Goal: Transaction & Acquisition: Purchase product/service

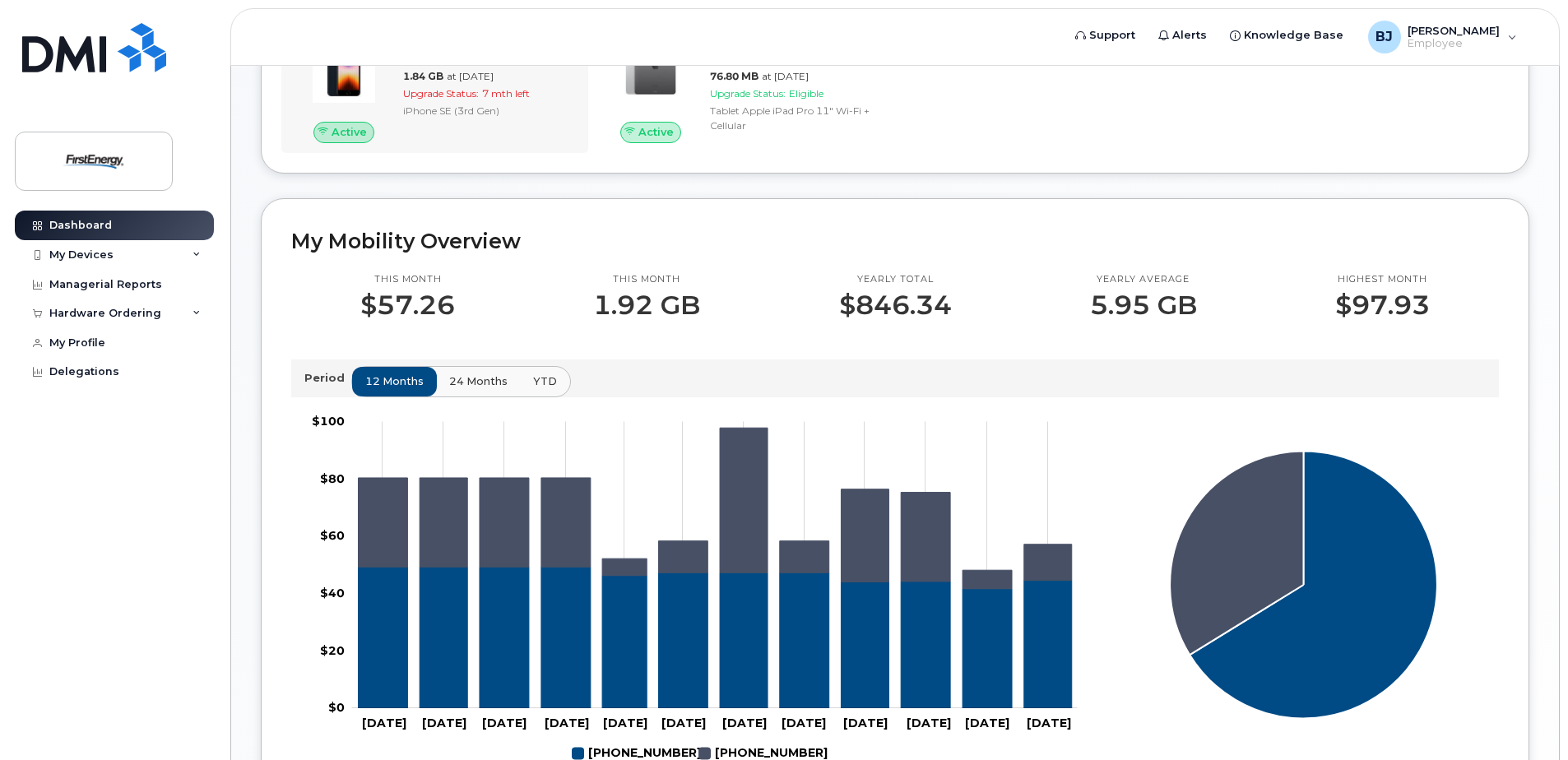
scroll to position [412, 0]
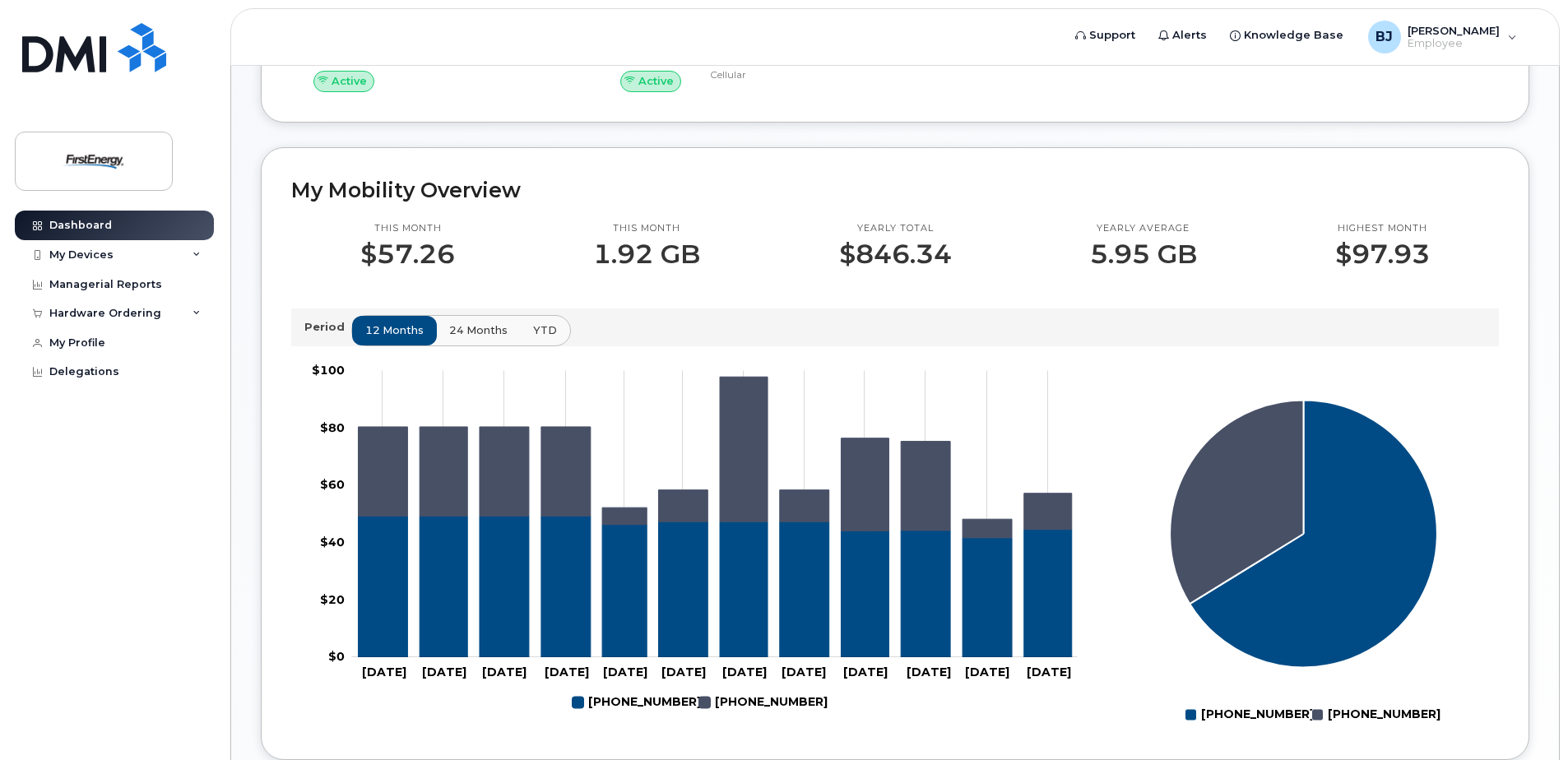
click at [1111, 623] on rect at bounding box center [1303, 544] width 389 height 370
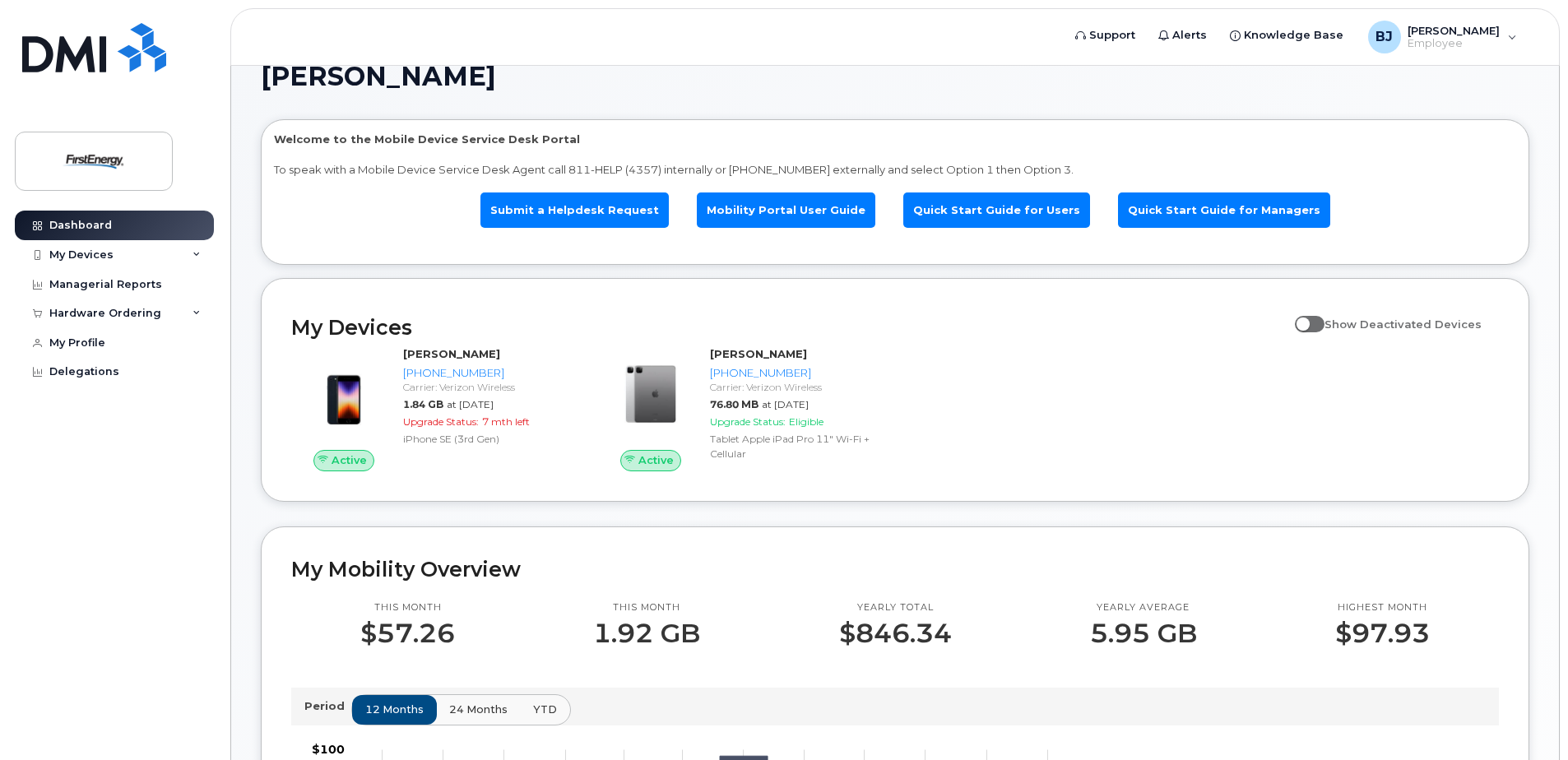
scroll to position [0, 0]
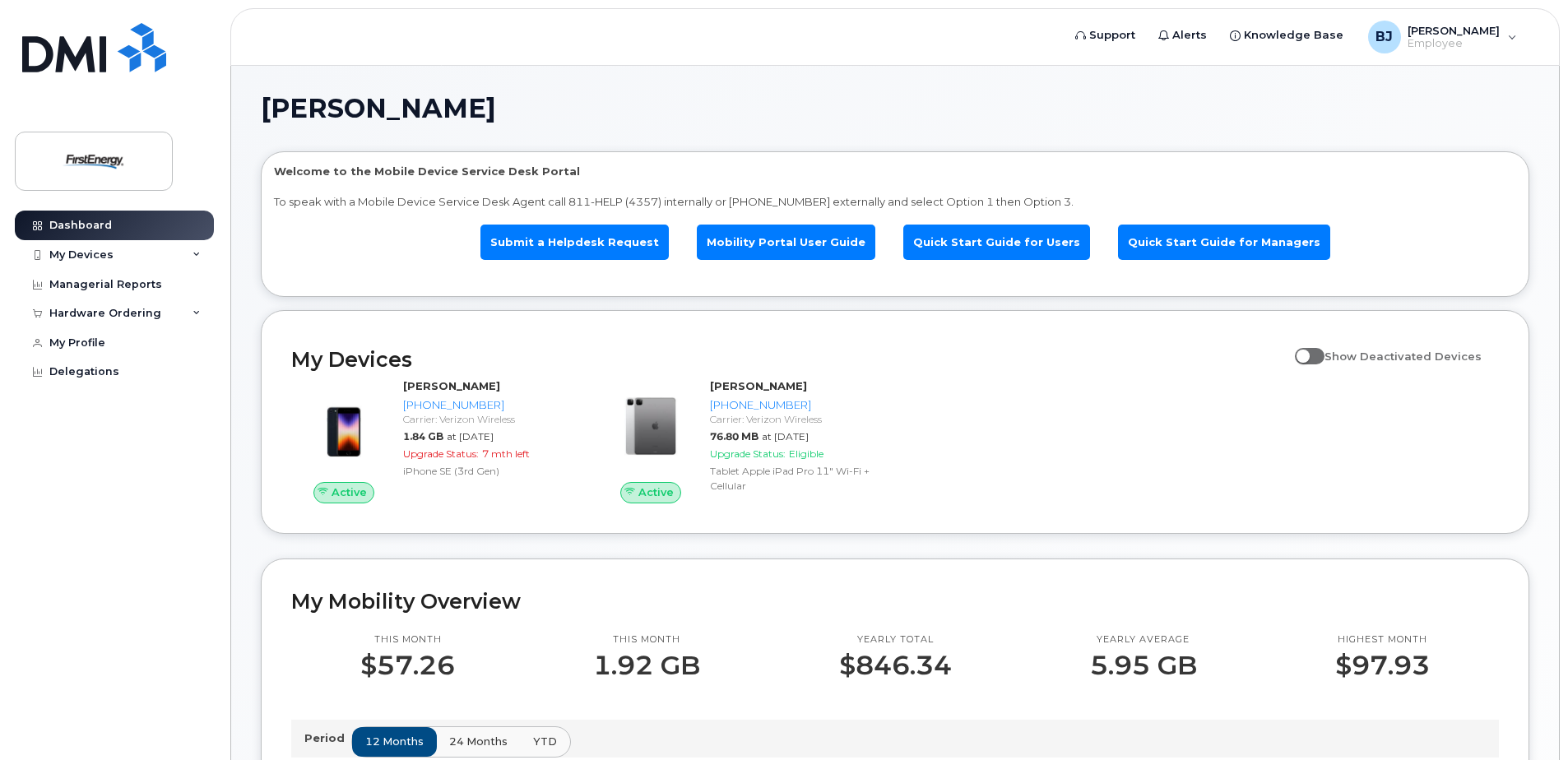
click at [1316, 356] on span at bounding box center [1309, 357] width 29 height 17
click at [1309, 354] on input "Show Deactivated Devices" at bounding box center [1301, 347] width 13 height 13
click at [1324, 356] on span at bounding box center [1309, 357] width 29 height 17
click at [1309, 354] on input "Show Deactivated Devices" at bounding box center [1301, 347] width 13 height 13
checkbox input "false"
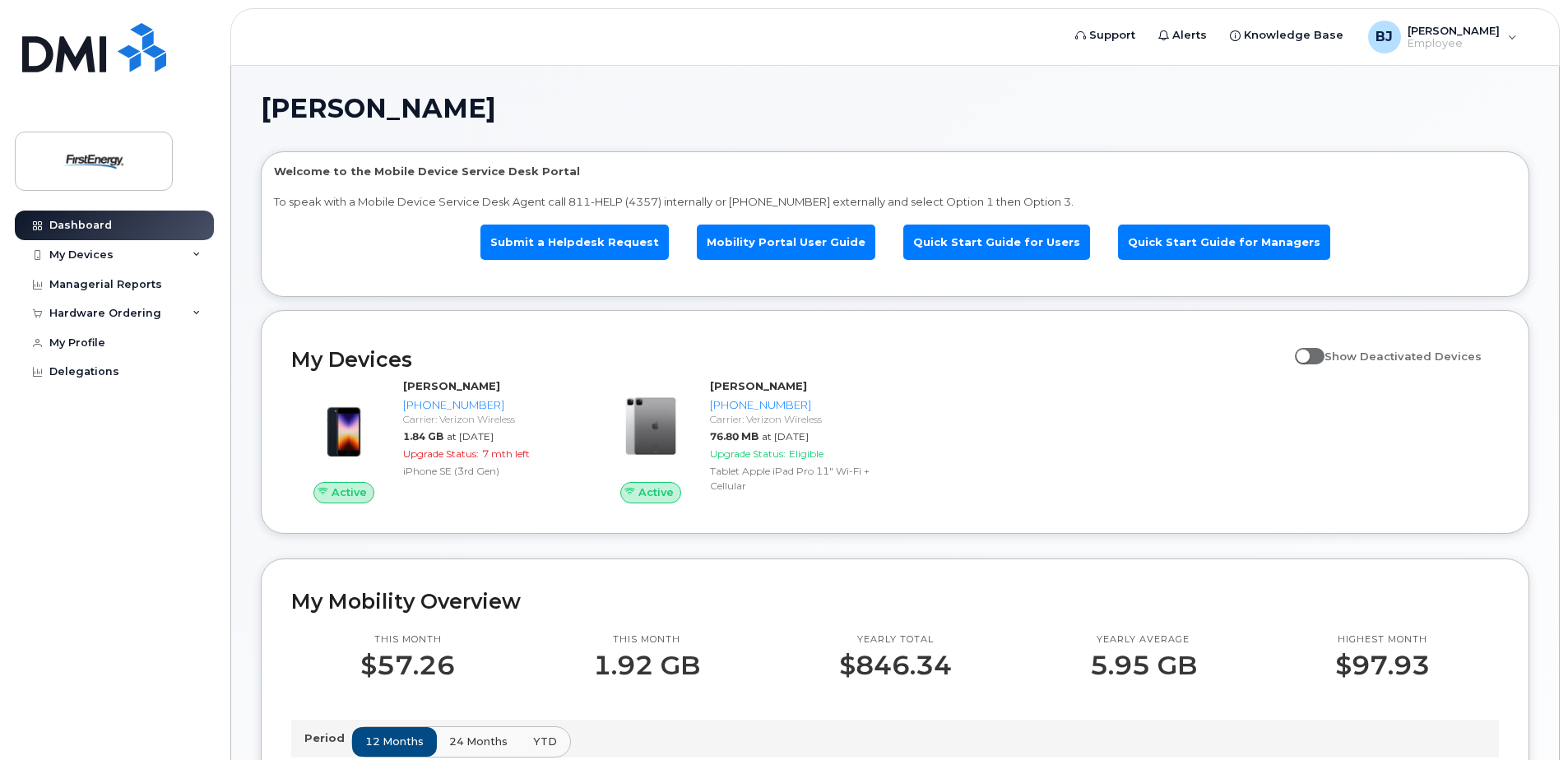
click at [245, 443] on div "[PERSON_NAME] A Welcome to the Mobile Device Service Desk Portal To speak with …" at bounding box center [895, 773] width 1328 height 1414
click at [103, 255] on div "My Devices" at bounding box center [82, 255] width 64 height 13
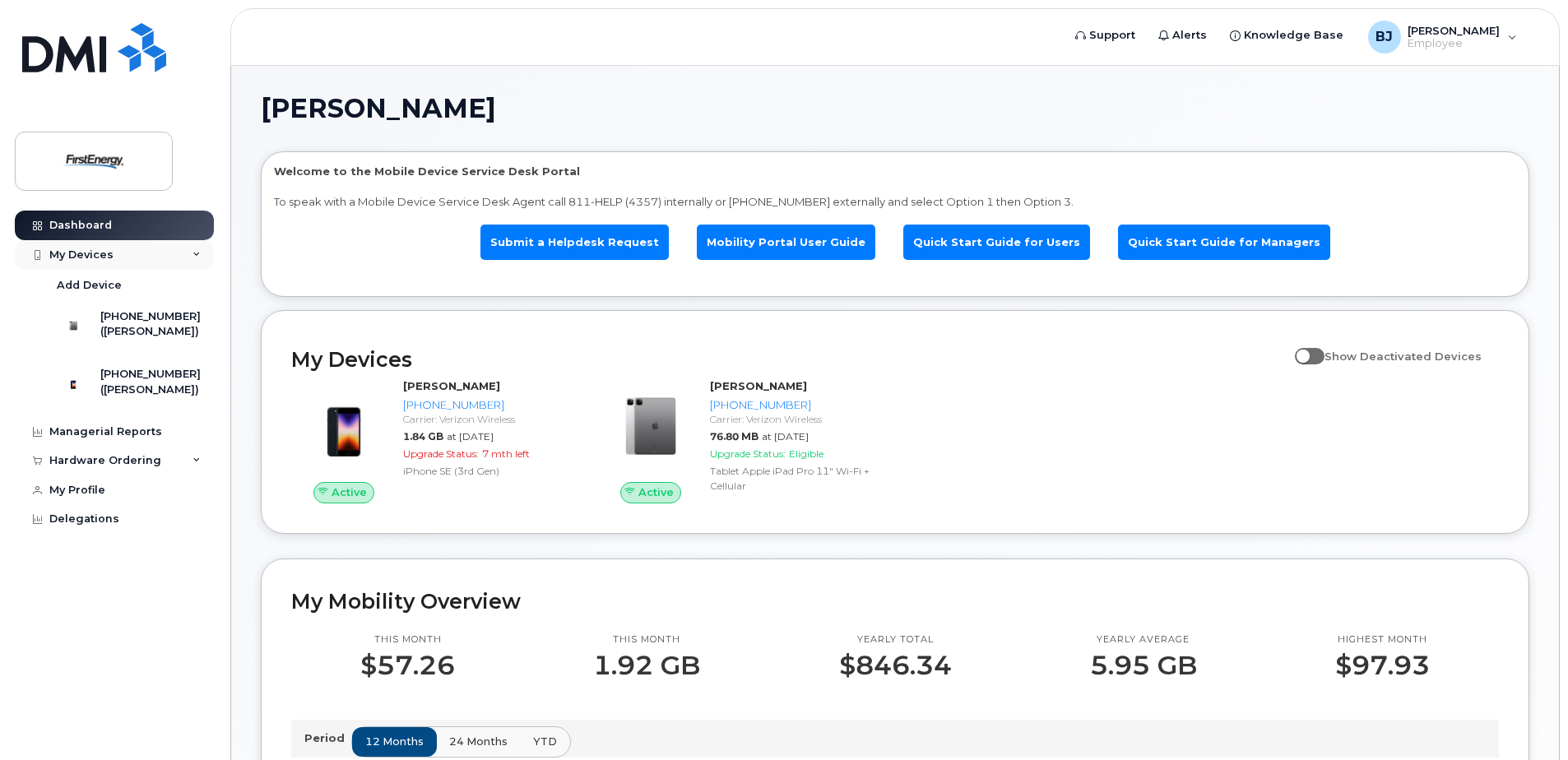
click at [103, 255] on div "My Devices" at bounding box center [82, 255] width 64 height 13
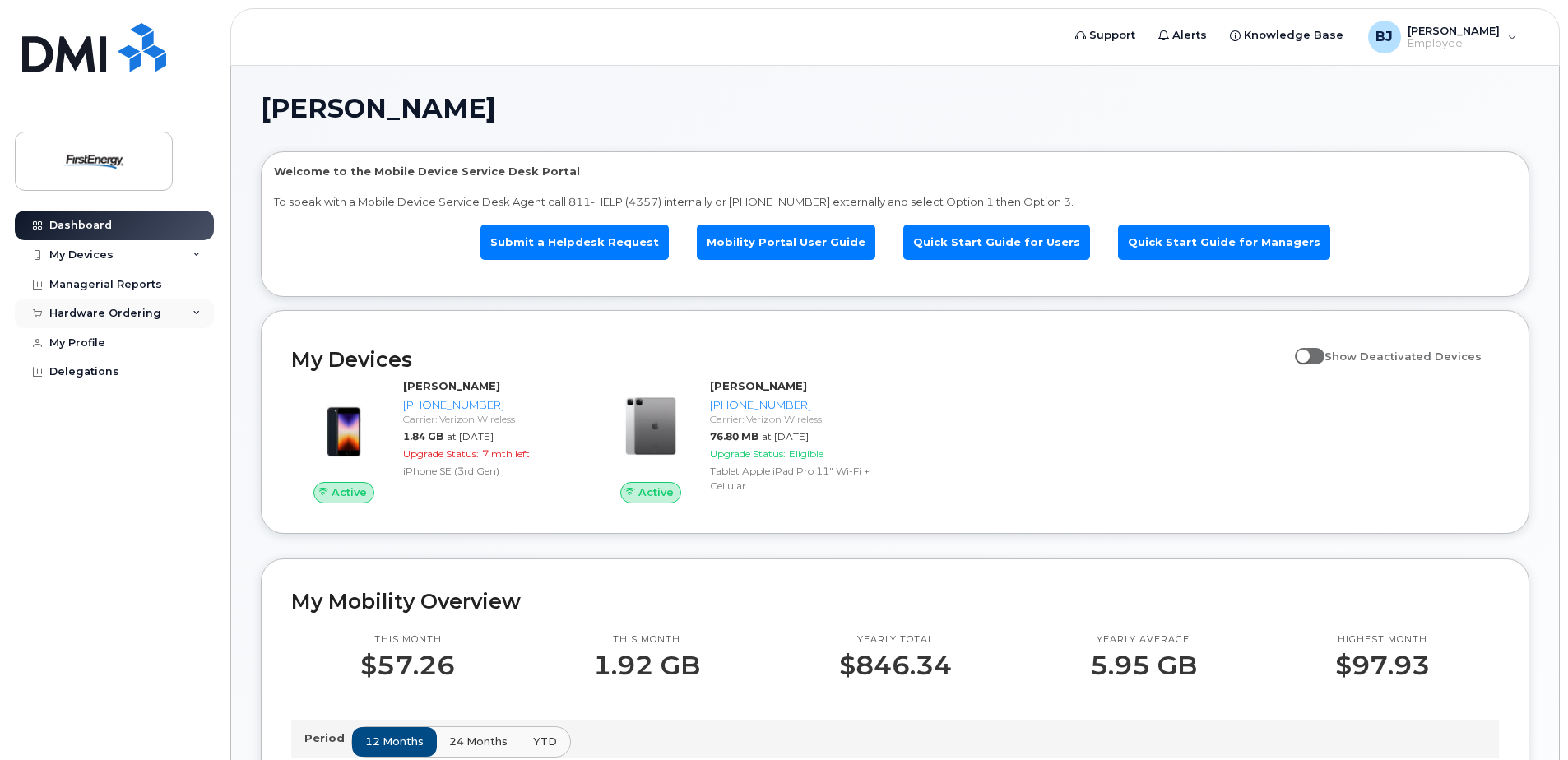
click at [100, 314] on div "Hardware Ordering" at bounding box center [105, 314] width 112 height 13
click at [95, 342] on div "New Order" at bounding box center [88, 344] width 62 height 15
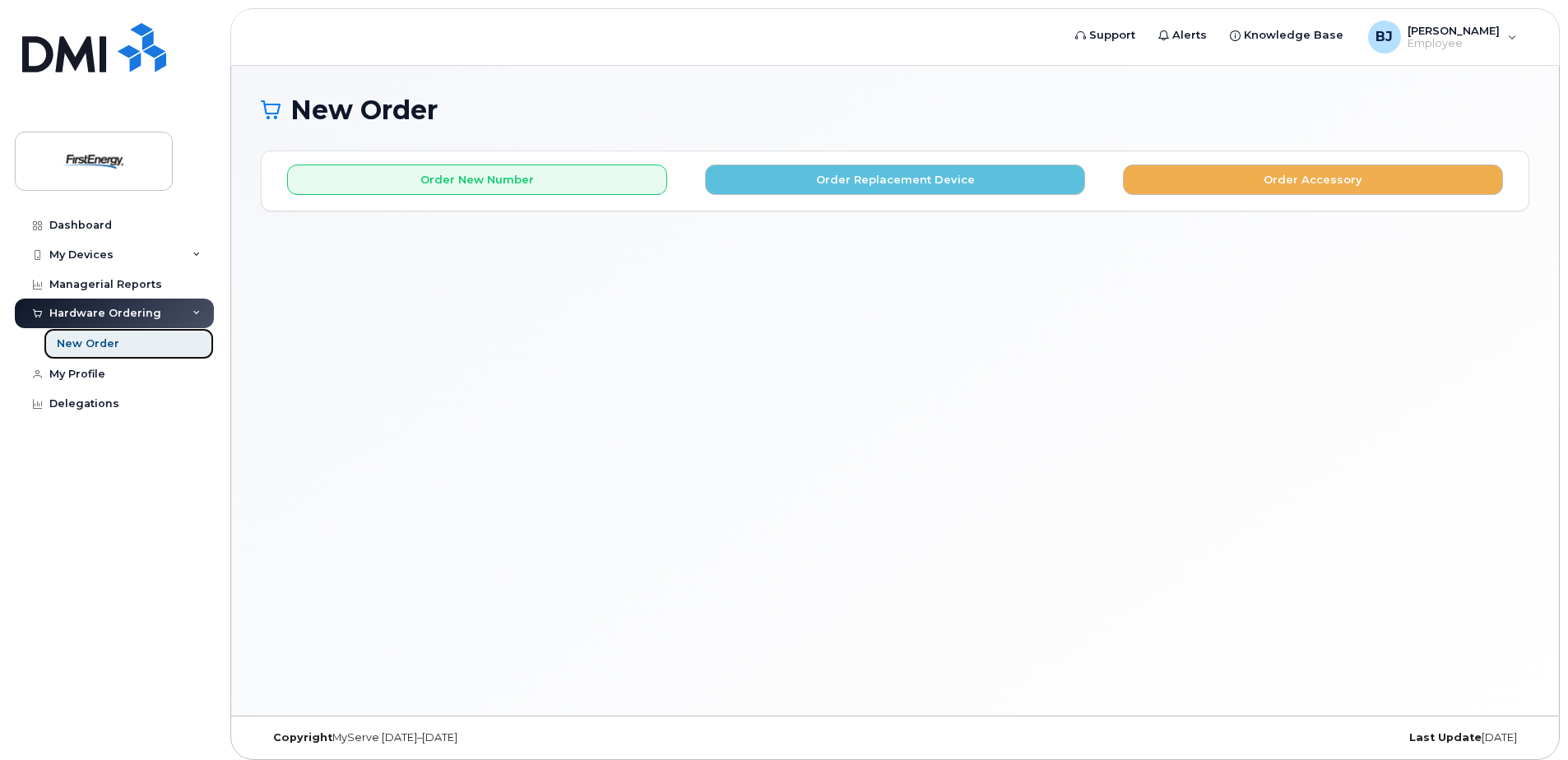
click at [110, 339] on div "New Order" at bounding box center [88, 344] width 62 height 15
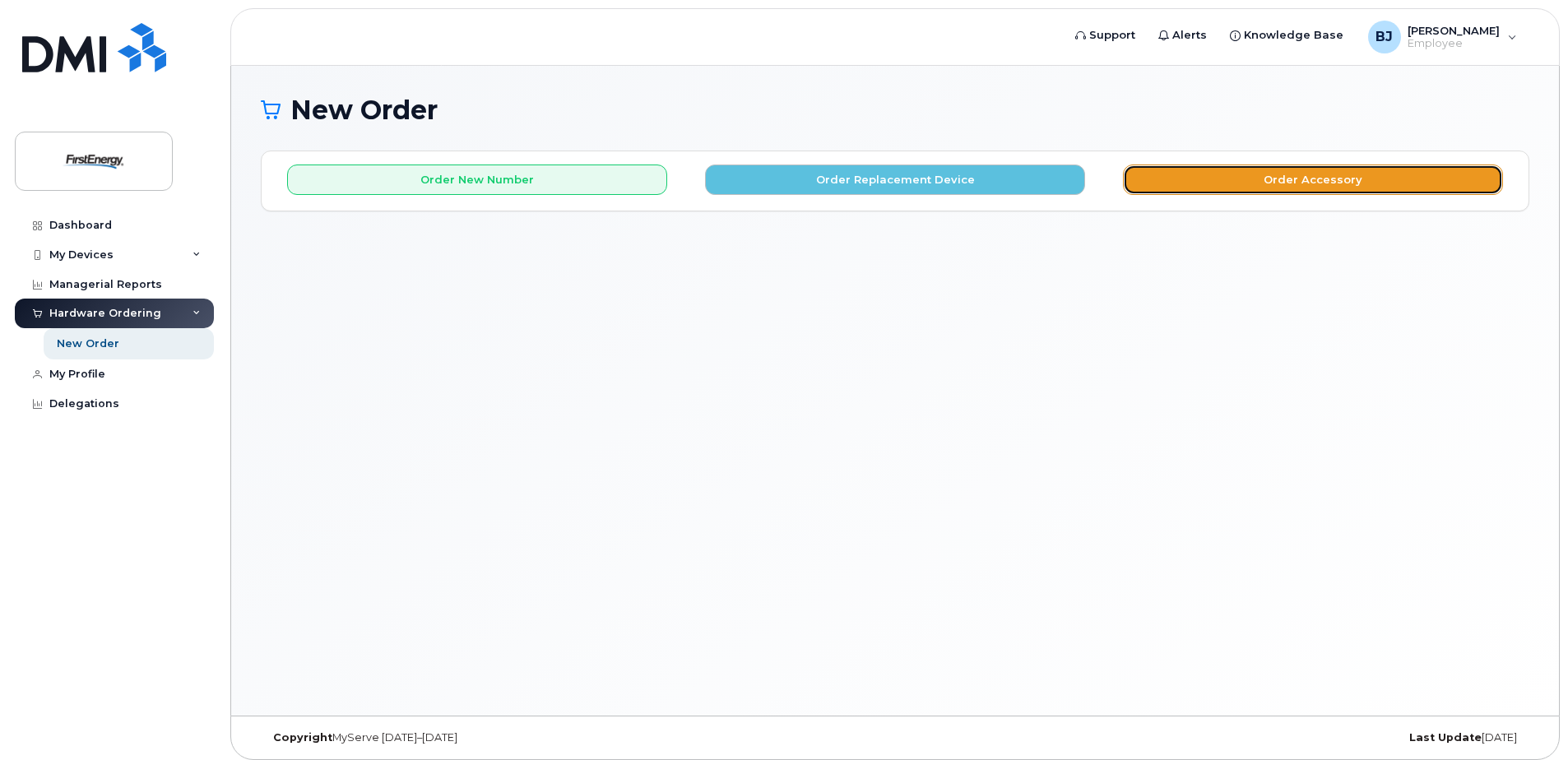
click at [1244, 179] on button "Order Accessory" at bounding box center [1313, 179] width 380 height 30
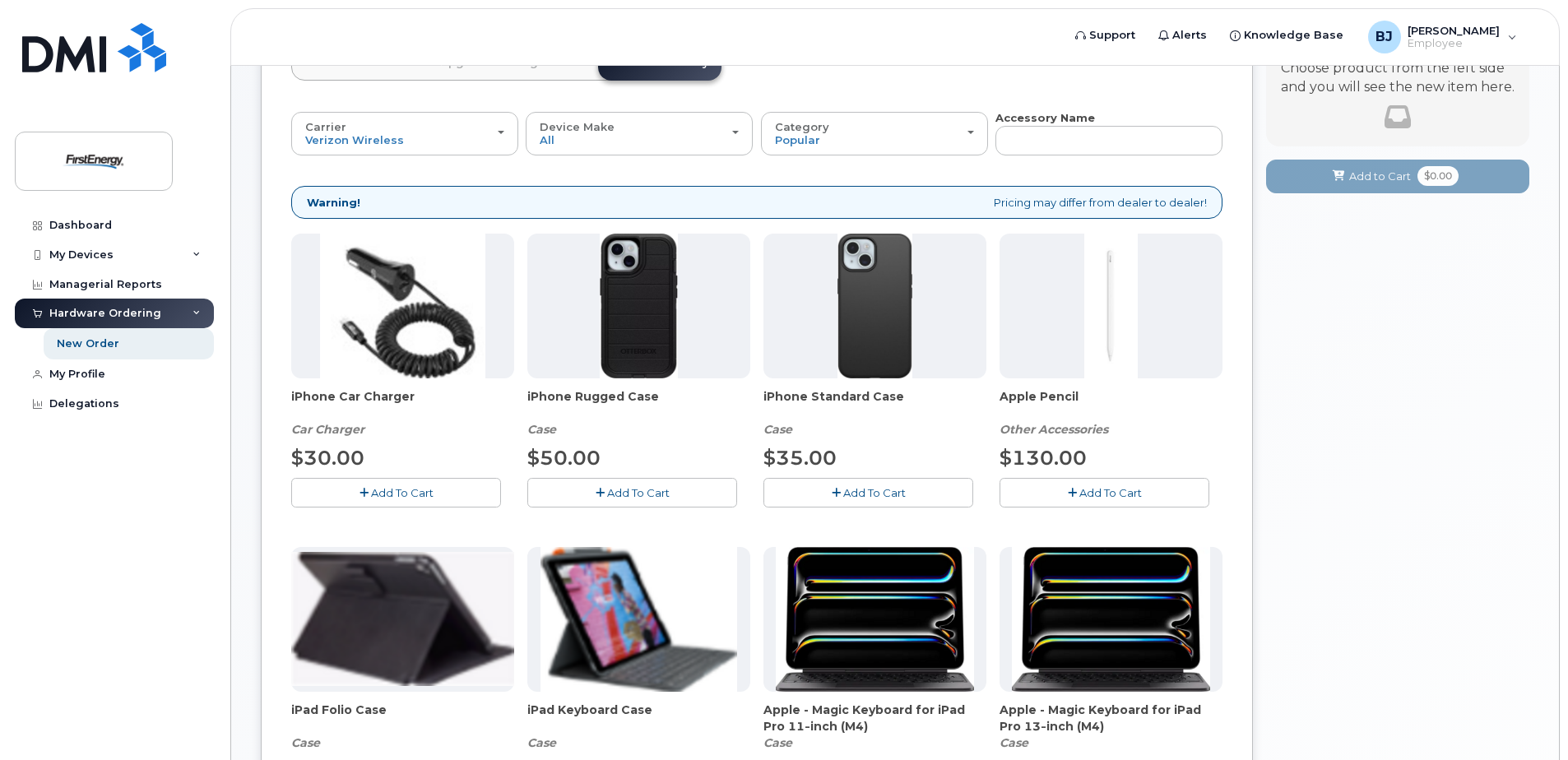
scroll to position [164, 0]
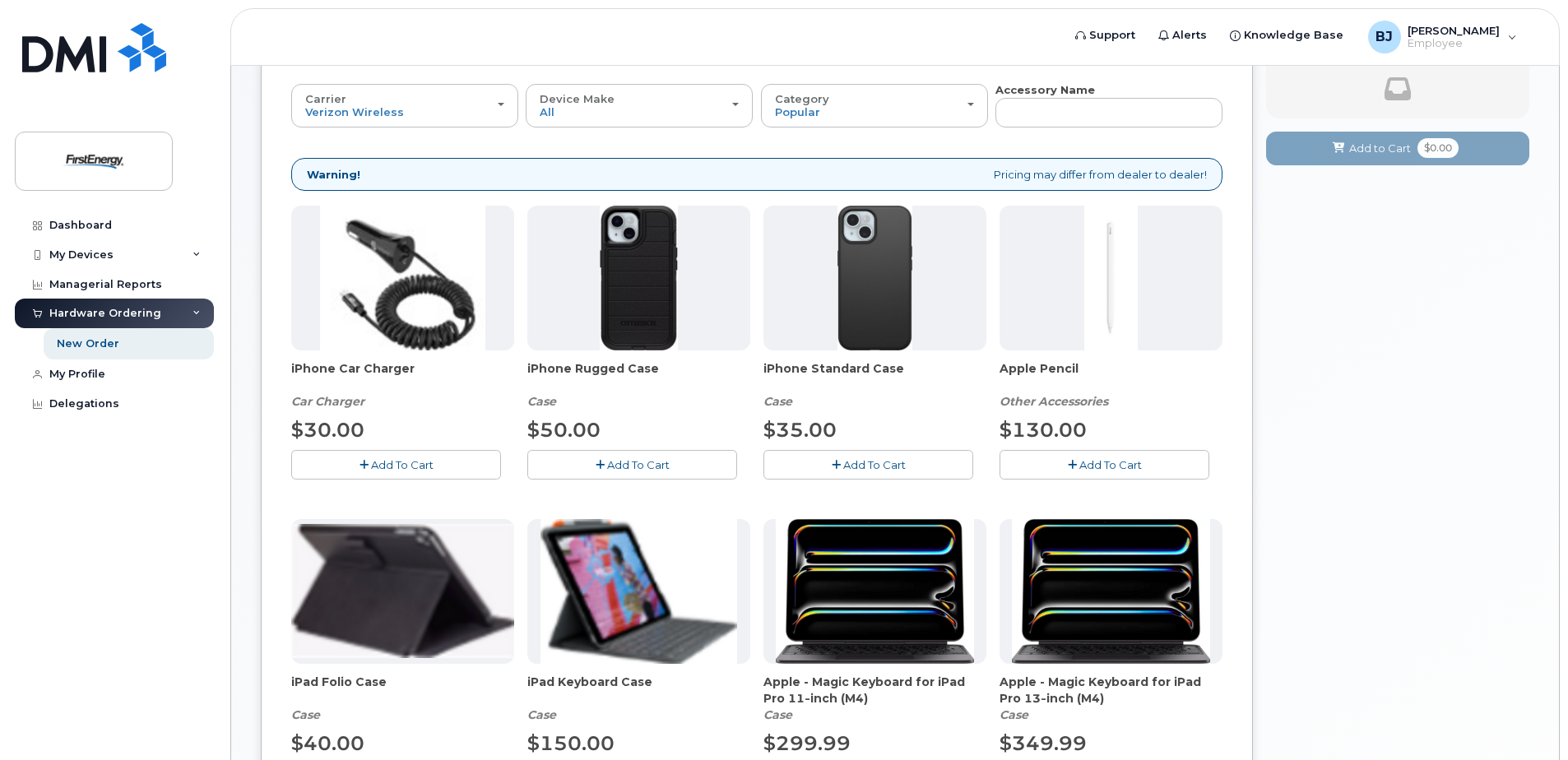
click at [1323, 488] on div "Your Cart is Empty! Choose product from the left side and you will see the new …" at bounding box center [1397, 586] width 263 height 1200
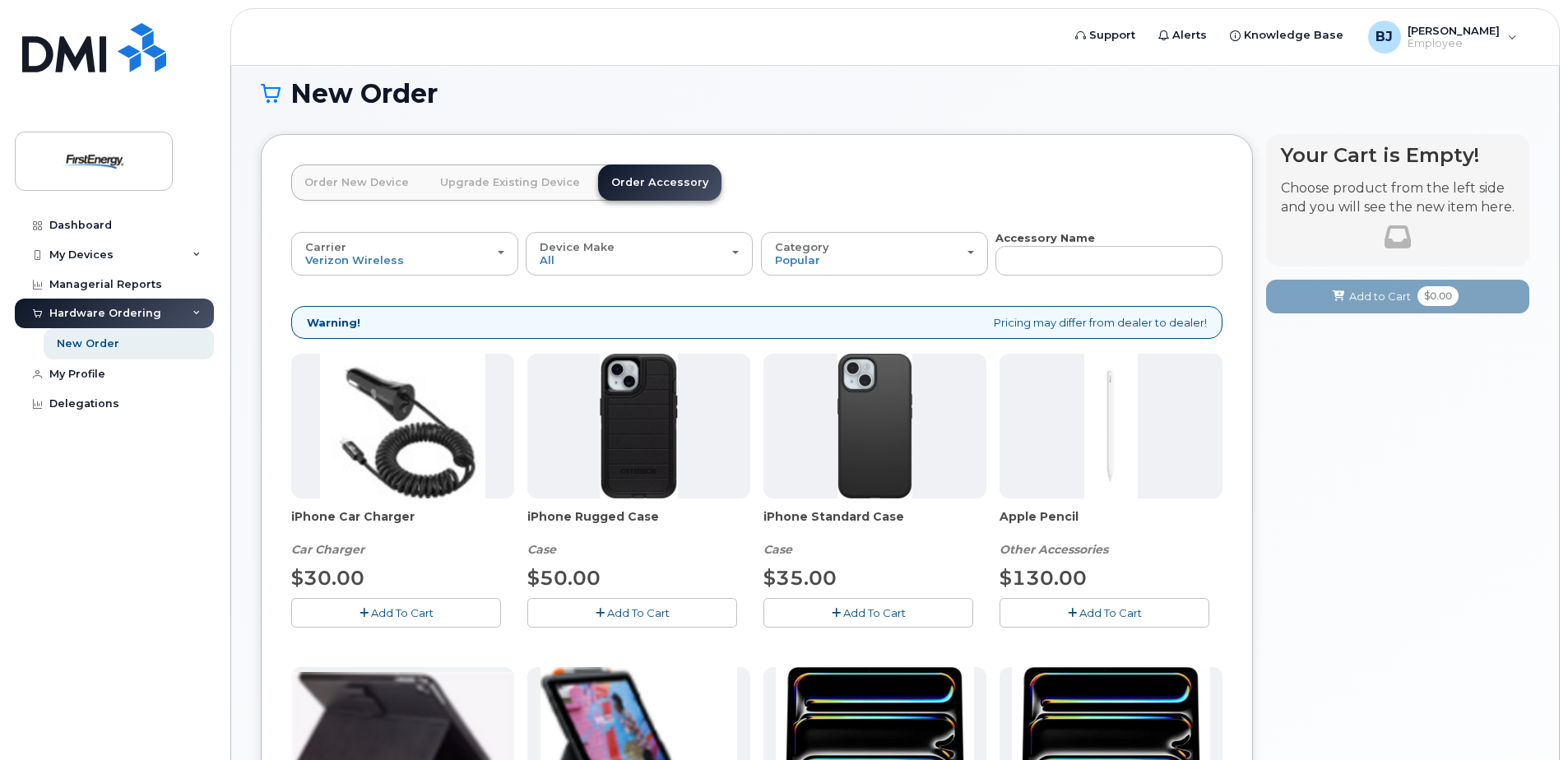
scroll to position [0, 0]
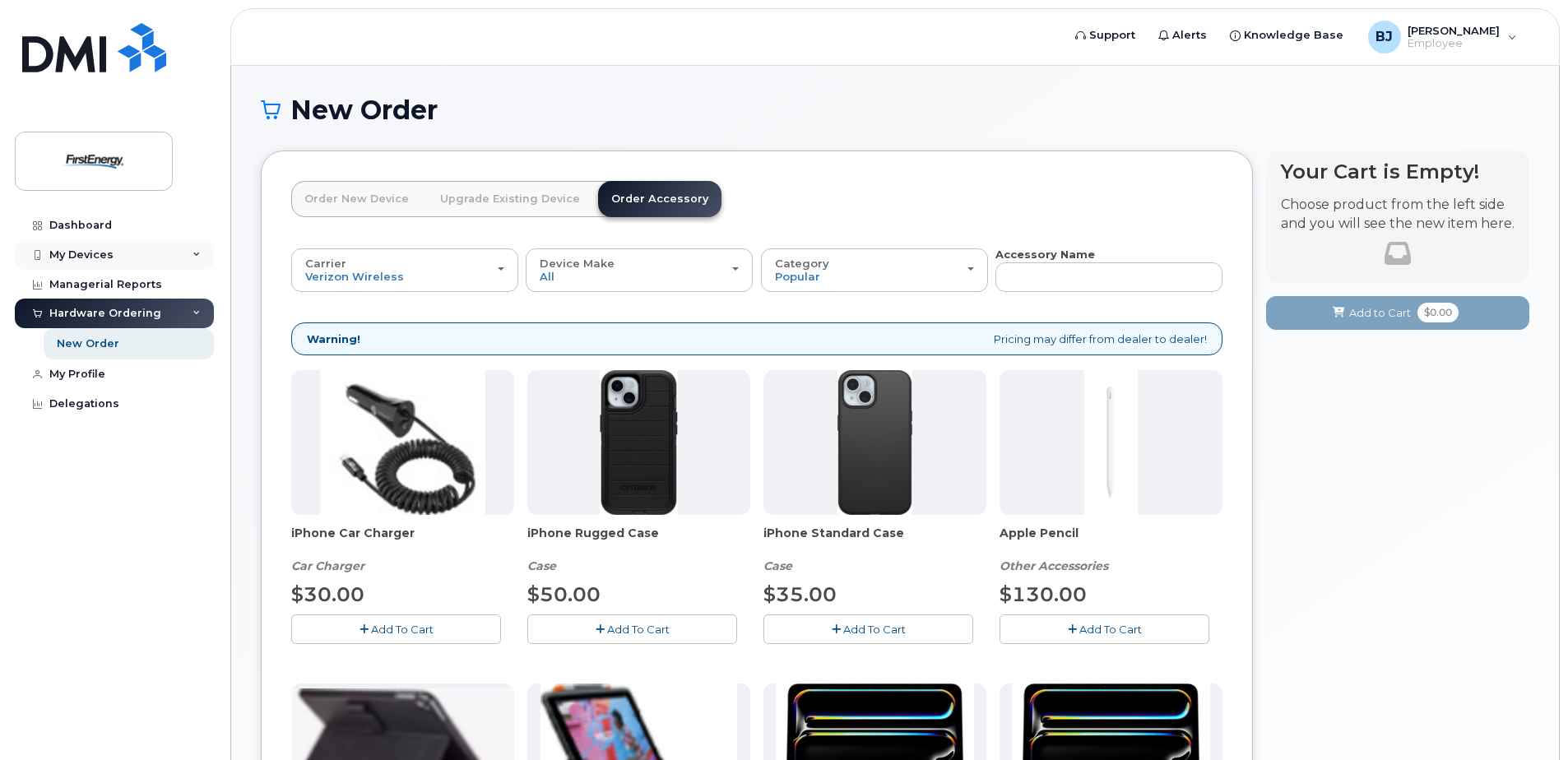
click at [76, 253] on div "My Devices" at bounding box center [82, 255] width 64 height 13
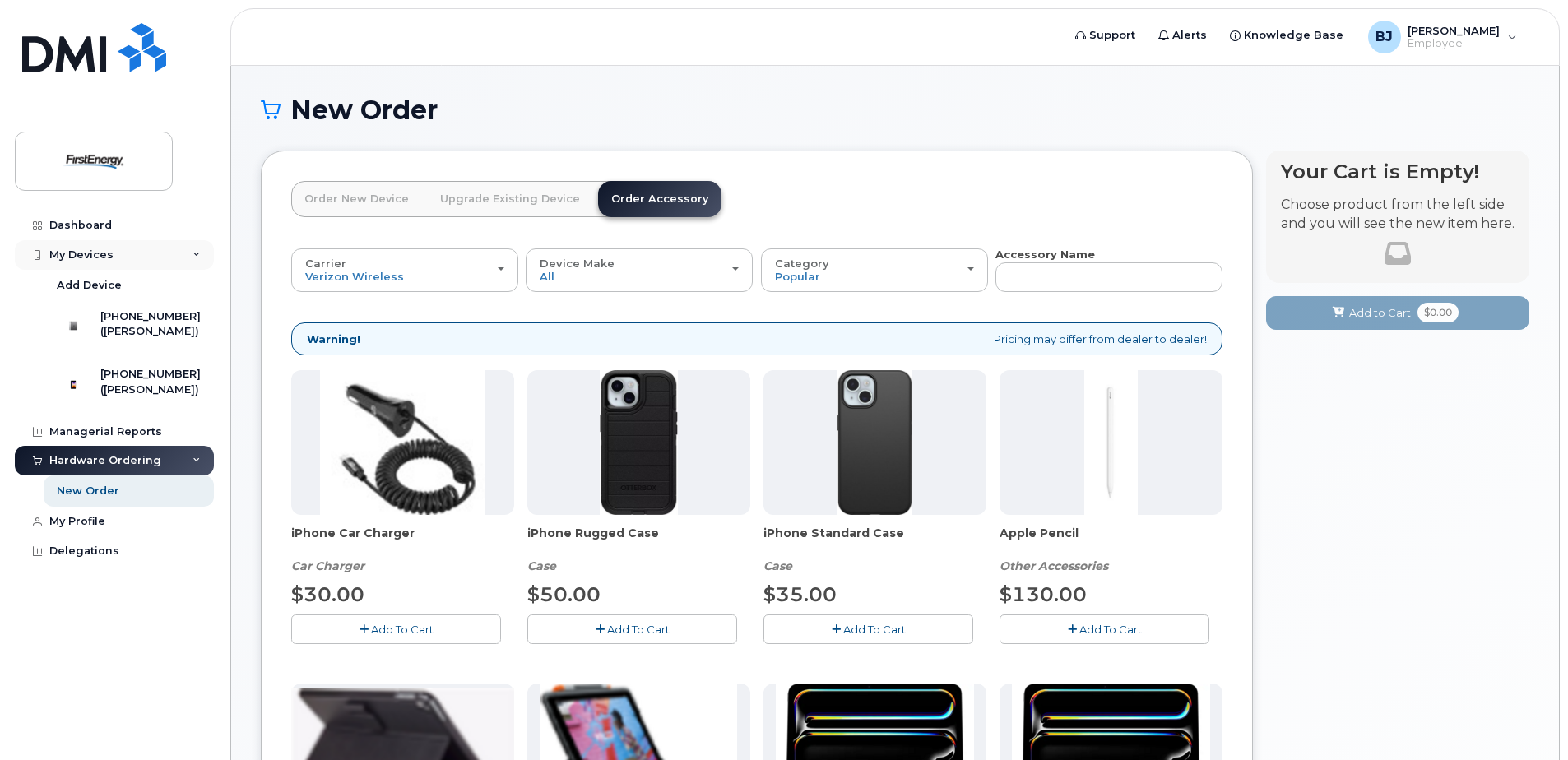
click at [76, 253] on div "My Devices" at bounding box center [82, 255] width 64 height 13
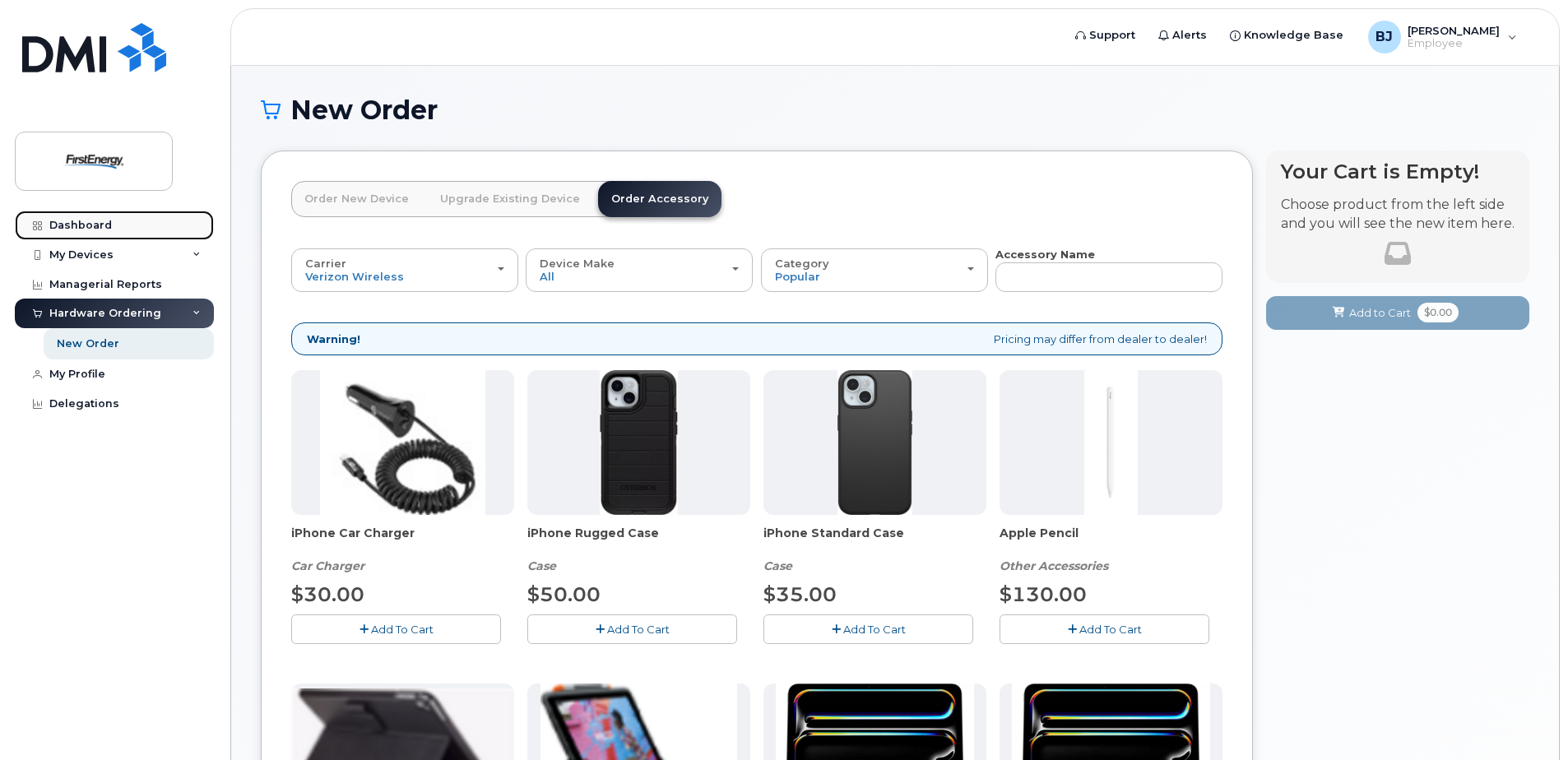
click at [90, 215] on link "Dashboard" at bounding box center [114, 226] width 199 height 29
